Goal: Consume media (video, audio)

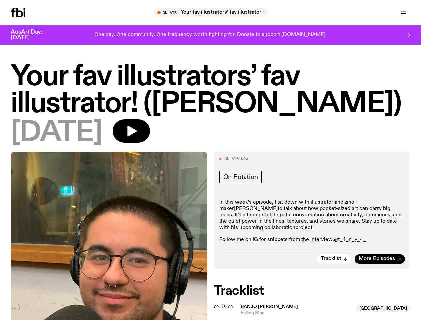
click at [0, 0] on icon "button" at bounding box center [0, 0] width 0 height 0
click at [213, 13] on input "text" at bounding box center [214, 13] width 161 height 6
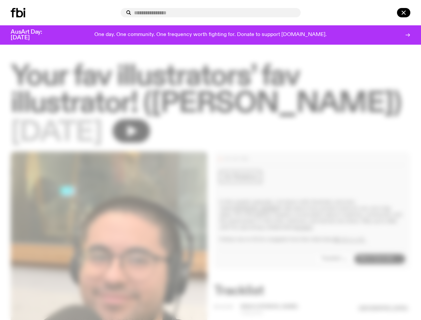
click at [295, 13] on input "text" at bounding box center [214, 13] width 161 height 6
click at [388, 13] on div at bounding box center [394, 12] width 32 height 9
click at [153, 138] on div at bounding box center [210, 160] width 421 height 320
click at [334, 271] on div at bounding box center [210, 160] width 421 height 320
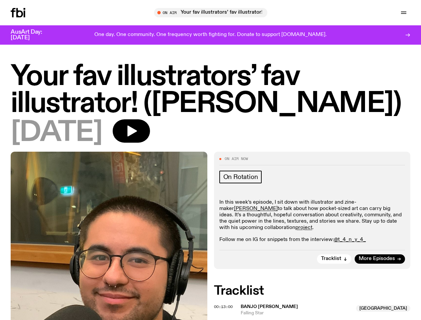
click at [224, 318] on div at bounding box center [210, 160] width 421 height 320
click at [315, 310] on span "Banjo [PERSON_NAME]" at bounding box center [297, 306] width 112 height 6
